Goal: Information Seeking & Learning: Learn about a topic

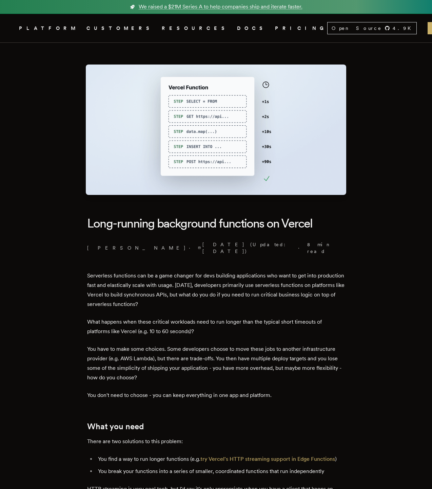
click at [106, 225] on h1 "Long-running background functions on Vercel" at bounding box center [216, 223] width 258 height 24
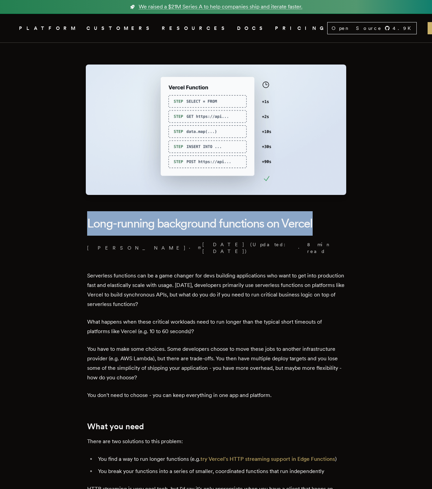
drag, startPoint x: 106, startPoint y: 225, endPoint x: 301, endPoint y: 230, distance: 195.8
click at [301, 230] on h1 "Long-running background functions on Vercel" at bounding box center [216, 223] width 258 height 24
drag, startPoint x: 301, startPoint y: 230, endPoint x: 103, endPoint y: 220, distance: 198.4
click at [103, 220] on h1 "Long-running background functions on Vercel" at bounding box center [216, 223] width 258 height 24
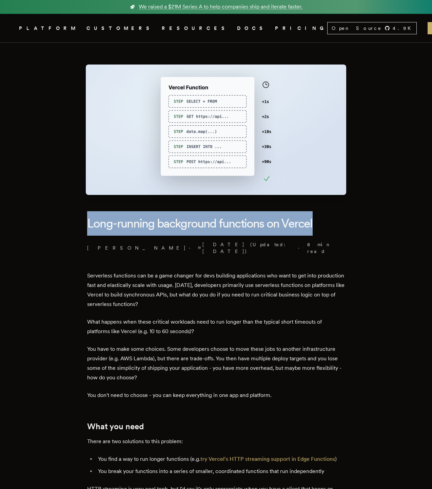
click at [103, 220] on h1 "Long-running background functions on Vercel" at bounding box center [216, 223] width 258 height 24
drag, startPoint x: 103, startPoint y: 220, endPoint x: 288, endPoint y: 223, distance: 184.6
click at [288, 223] on h1 "Long-running background functions on Vercel" at bounding box center [216, 223] width 258 height 24
